Goal: Contribute content

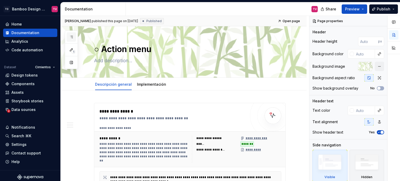
click at [70, 35] on icon "button" at bounding box center [71, 37] width 4 height 4
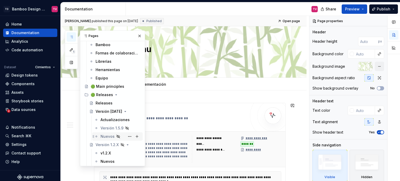
scroll to position [26, 0]
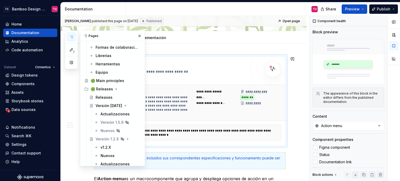
scroll to position [89, 0]
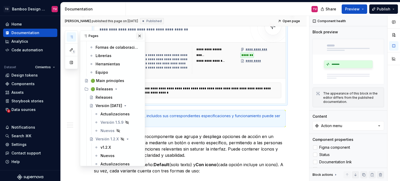
click at [137, 35] on button "button" at bounding box center [139, 35] width 7 height 7
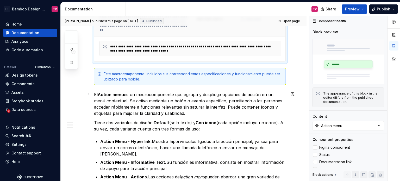
scroll to position [130, 0]
click at [73, 36] on button "button" at bounding box center [71, 36] width 9 height 9
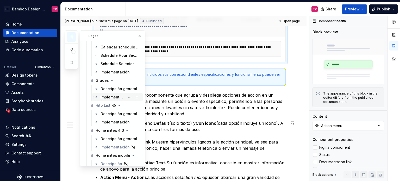
scroll to position [3683, 0]
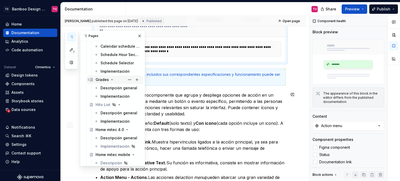
click at [106, 83] on div "Grades" at bounding box center [118, 79] width 45 height 7
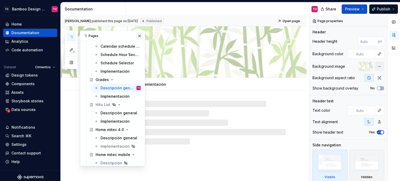
click at [136, 35] on button "button" at bounding box center [139, 35] width 7 height 7
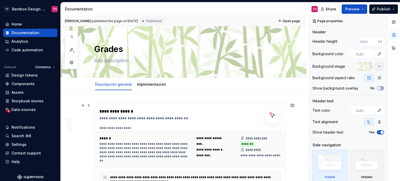
scroll to position [130, 0]
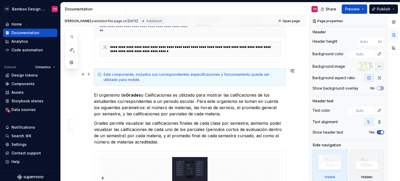
click at [142, 82] on div "Este componente, incluidos sus correspondientes especificaciones y funcionamien…" at bounding box center [190, 76] width 192 height 17
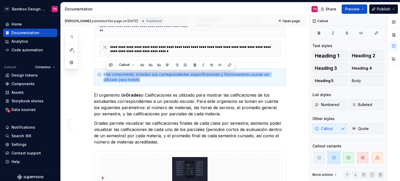
drag, startPoint x: 147, startPoint y: 80, endPoint x: 106, endPoint y: 64, distance: 43.7
click at [144, 81] on div "Este componente, incluidos sus correspondientes especificaciones y funcionamien…" at bounding box center [193, 77] width 179 height 10
drag, startPoint x: 145, startPoint y: 81, endPoint x: 103, endPoint y: 68, distance: 43.9
click at [103, 68] on div "Este componente, incluidos sus correspondientes especificaciones y funcionamien…" at bounding box center [190, 76] width 192 height 17
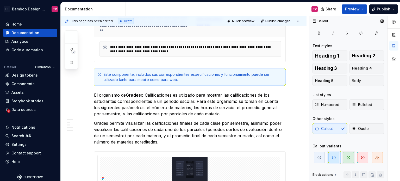
click at [349, 160] on span "button" at bounding box center [348, 157] width 11 height 11
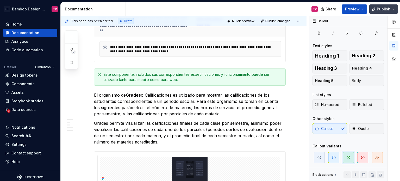
click at [379, 11] on span "Publish" at bounding box center [384, 9] width 14 height 5
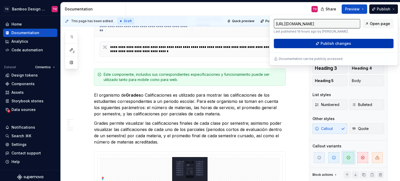
click at [291, 42] on button "Publish changes" at bounding box center [333, 43] width 120 height 9
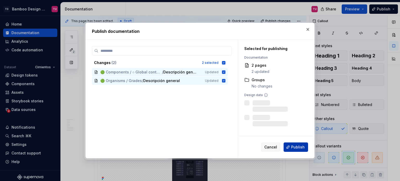
click at [296, 146] on span "Publish" at bounding box center [298, 146] width 14 height 5
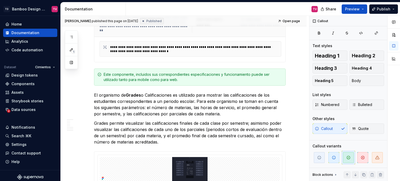
type textarea "*"
